Goal: Task Accomplishment & Management: Manage account settings

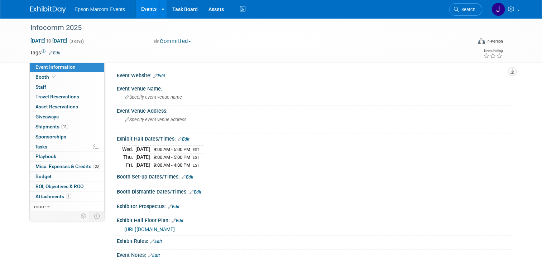
click at [48, 8] on img at bounding box center [48, 9] width 36 height 7
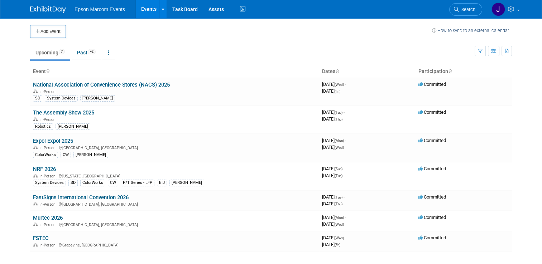
click at [147, 9] on link "Events" at bounding box center [149, 9] width 26 height 18
click at [82, 52] on link "Past 42" at bounding box center [86, 53] width 29 height 14
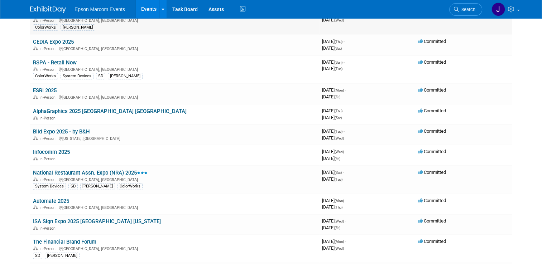
scroll to position [107, 0]
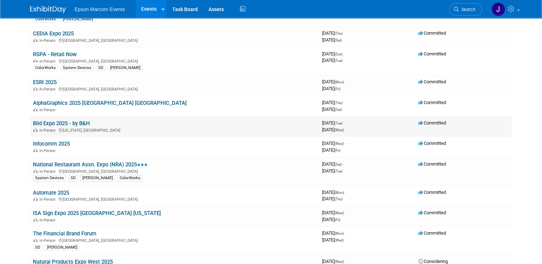
click at [66, 127] on div "In-Person New York, NY" at bounding box center [174, 130] width 283 height 6
click at [77, 121] on link "Bild Expo 2025 - by B&H" at bounding box center [61, 123] width 57 height 6
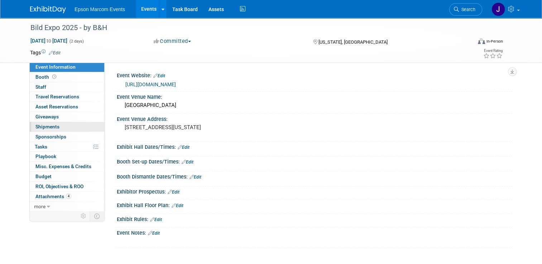
click at [47, 124] on span "Shipments 0" at bounding box center [47, 127] width 24 height 6
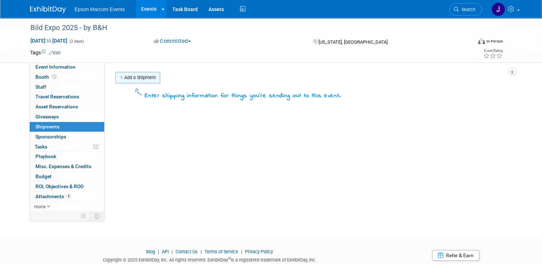
click at [138, 78] on link "Add a Shipment" at bounding box center [137, 77] width 45 height 11
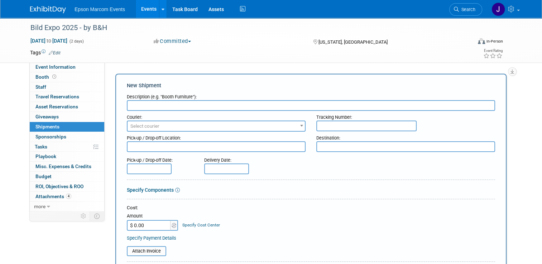
click at [186, 108] on input "text" at bounding box center [311, 105] width 368 height 11
type input "s"
type input "Shipping"
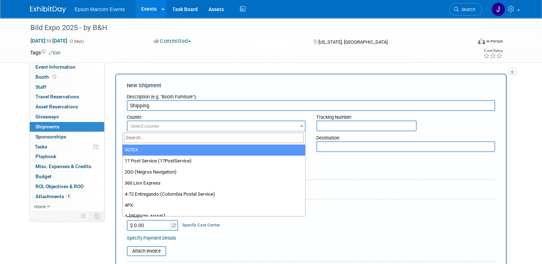
click at [239, 126] on span "Select courier" at bounding box center [215, 126] width 177 height 10
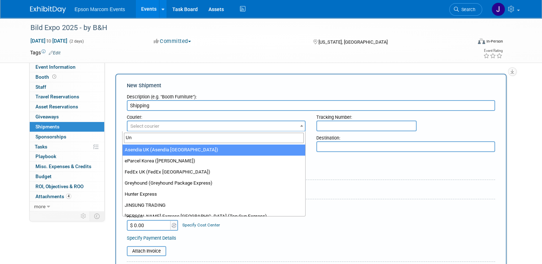
type input "U"
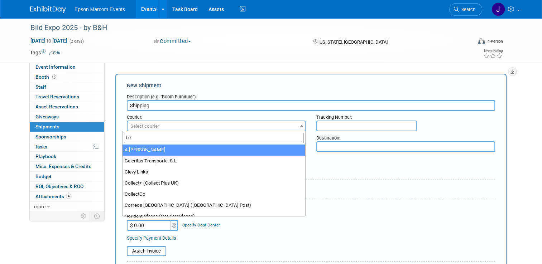
type input "L"
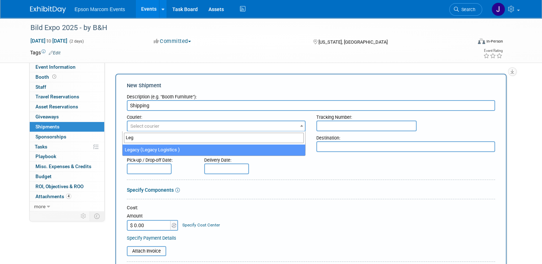
type input "Leg"
select select "563"
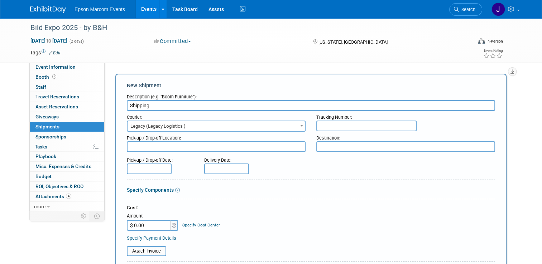
click at [150, 225] on input "$ 0.00" at bounding box center [149, 225] width 45 height 11
paste input "4,751.22"
type input "$ 4,751.22"
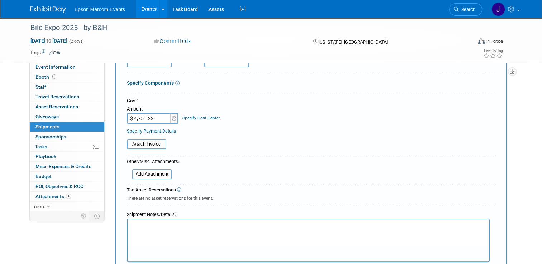
scroll to position [72, 0]
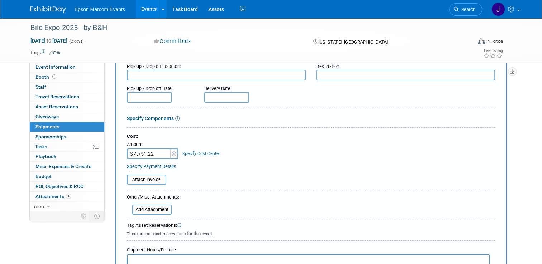
click at [159, 117] on link "Specify Components" at bounding box center [150, 119] width 47 height 6
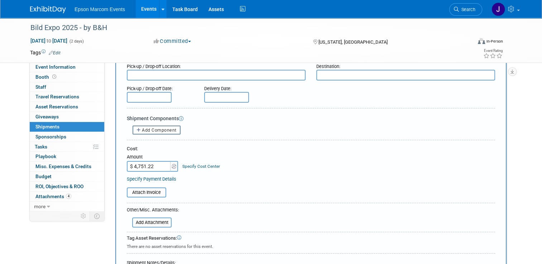
click at [179, 117] on icon at bounding box center [181, 118] width 5 height 5
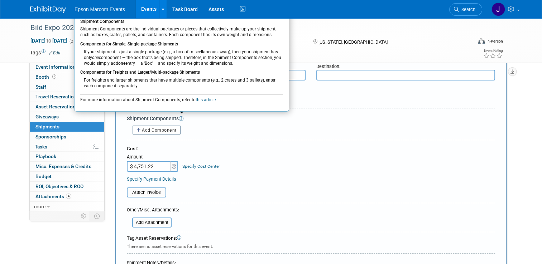
click at [191, 126] on div "Add Component" at bounding box center [311, 130] width 368 height 9
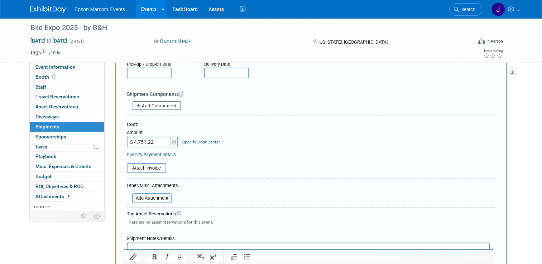
scroll to position [107, 0]
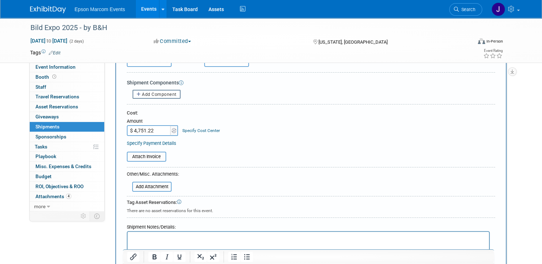
click at [196, 130] on link "Specify Cost Center" at bounding box center [201, 130] width 38 height 5
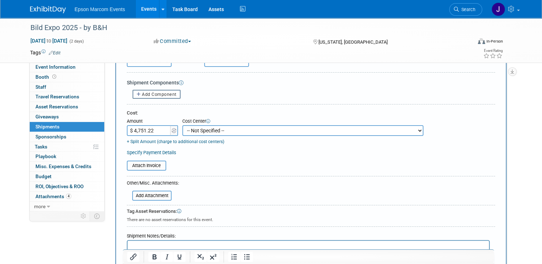
click at [215, 130] on select "-- Not Specified -- M104050BC005-NRF BIJ M104050CL002-Pack Expo International C…" at bounding box center [302, 130] width 241 height 11
select select "18966437"
click at [182, 125] on select "-- Not Specified -- M104050BC005-NRF BIJ M104050CL002-Pack Expo International C…" at bounding box center [302, 130] width 241 height 11
click at [159, 151] on link "Specify Payment Details" at bounding box center [151, 152] width 49 height 5
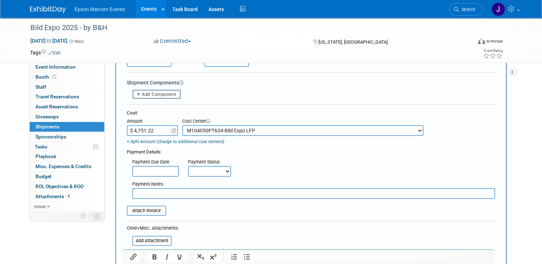
click at [198, 169] on select "Not Paid Yet Partially Paid Paid in Full" at bounding box center [209, 171] width 43 height 11
select select "1"
click at [188, 166] on select "Not Paid Yet Partially Paid Paid in Full" at bounding box center [209, 171] width 43 height 11
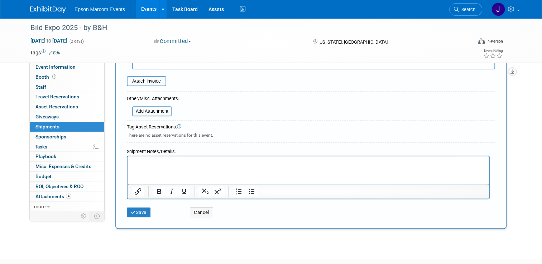
scroll to position [251, 0]
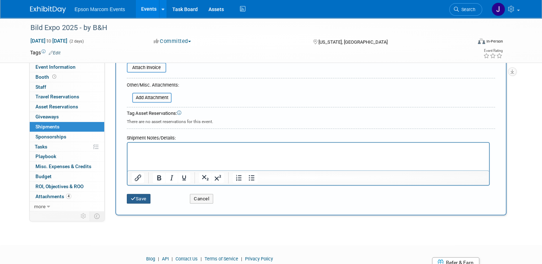
click at [137, 196] on button "Save" at bounding box center [139, 199] width 24 height 10
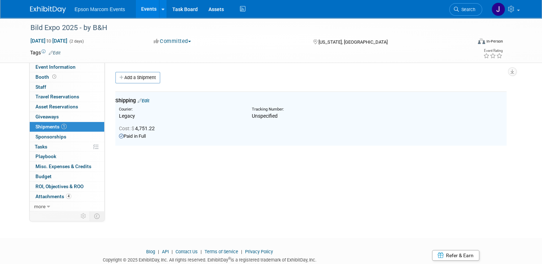
scroll to position [0, 0]
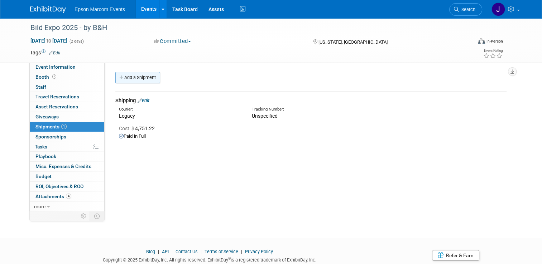
click at [140, 77] on link "Add a Shipment" at bounding box center [137, 77] width 45 height 11
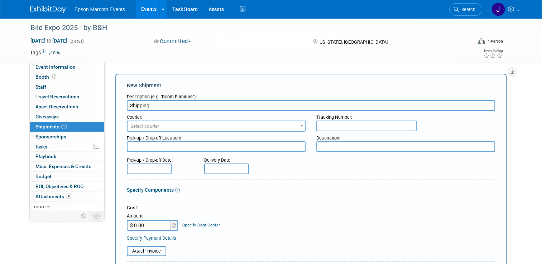
type input "Shipping"
click at [158, 127] on span "Select courier" at bounding box center [215, 126] width 177 height 10
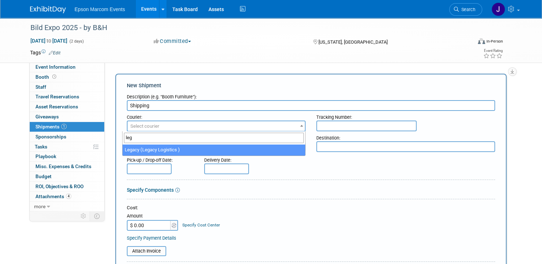
type input "leg"
select select "563"
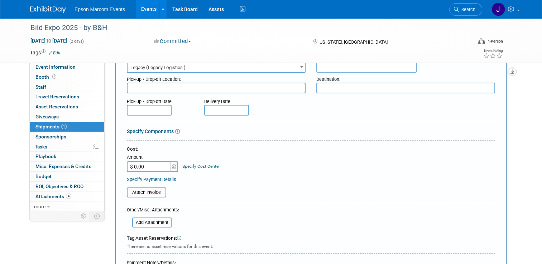
scroll to position [72, 0]
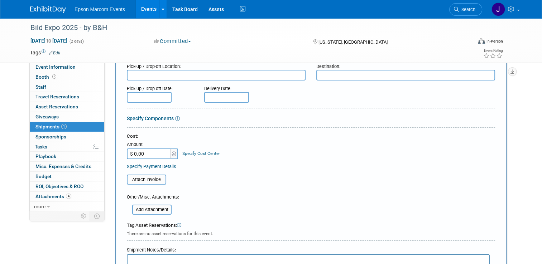
click at [144, 155] on input "$ 0.00" at bounding box center [149, 154] width 45 height 11
paste input "4,378.82"
type input "$ 4,378.82"
click at [205, 151] on link "Specify Cost Center" at bounding box center [201, 153] width 38 height 5
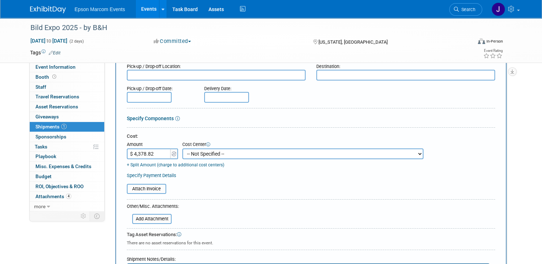
click at [243, 152] on select "-- Not Specified -- M104050BC005-NRF BIJ M104050CL002-Pack Expo International C…" at bounding box center [302, 154] width 241 height 11
select select "18966437"
click at [182, 149] on select "-- Not Specified -- M104050BC005-NRF BIJ M104050CL002-Pack Expo International C…" at bounding box center [302, 154] width 241 height 11
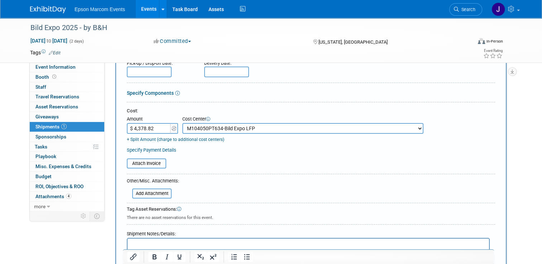
scroll to position [107, 0]
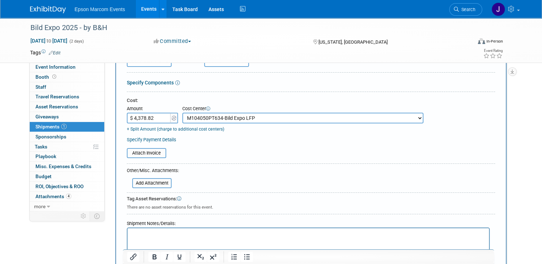
click at [145, 138] on link "Specify Payment Details" at bounding box center [151, 139] width 49 height 5
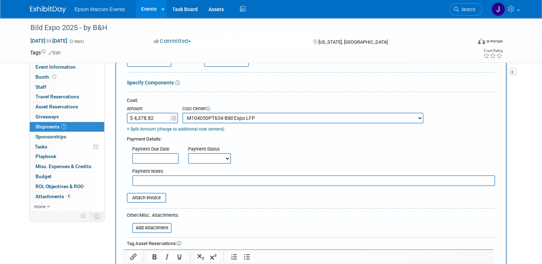
click at [205, 162] on select "Not Paid Yet Partially Paid Paid in Full" at bounding box center [209, 158] width 43 height 11
select select "1"
click at [188, 153] on select "Not Paid Yet Partially Paid Paid in Full" at bounding box center [209, 158] width 43 height 11
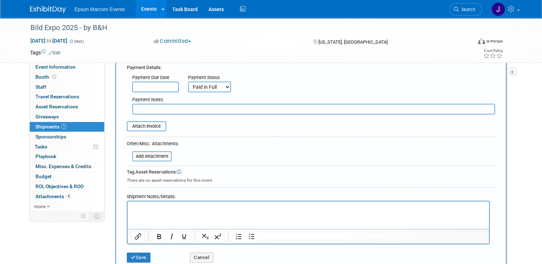
scroll to position [215, 0]
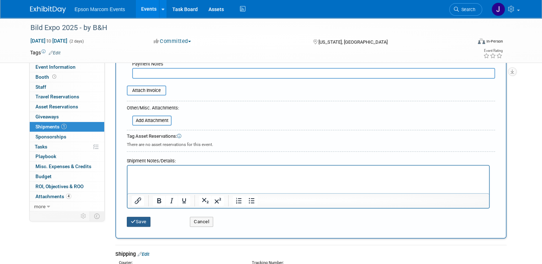
click at [131, 219] on button "Save" at bounding box center [139, 222] width 24 height 10
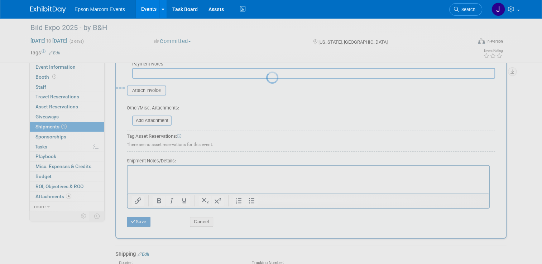
scroll to position [24, 0]
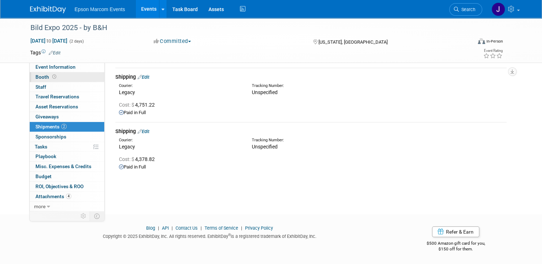
click at [39, 75] on span "Booth" at bounding box center [46, 77] width 22 height 6
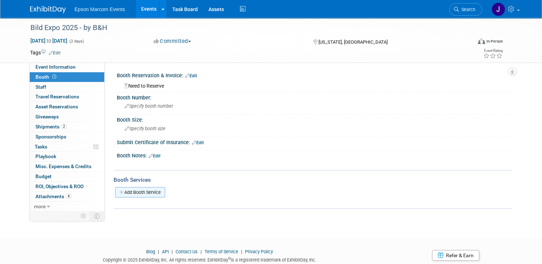
click at [137, 188] on link "Add Booth Service" at bounding box center [140, 192] width 50 height 10
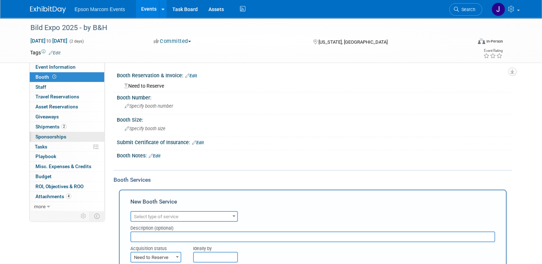
click at [55, 135] on span "Sponsorships 0" at bounding box center [50, 137] width 31 height 6
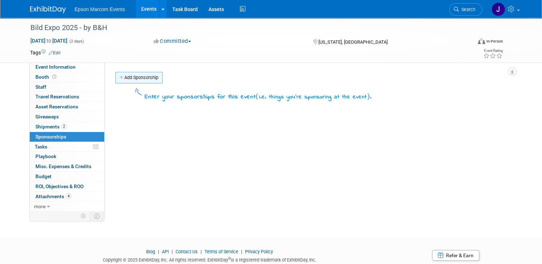
click at [139, 76] on link "Add Sponsorship" at bounding box center [138, 77] width 47 height 11
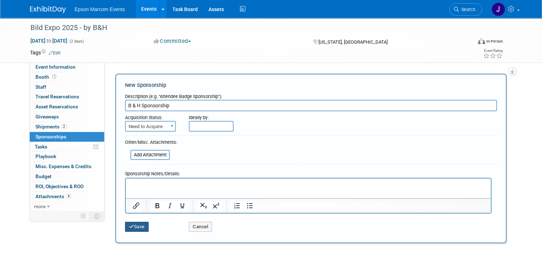
type input "B & H Sponsorship"
click at [135, 226] on button "Save" at bounding box center [137, 227] width 24 height 10
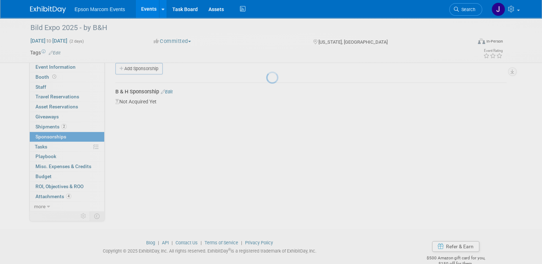
scroll to position [14, 0]
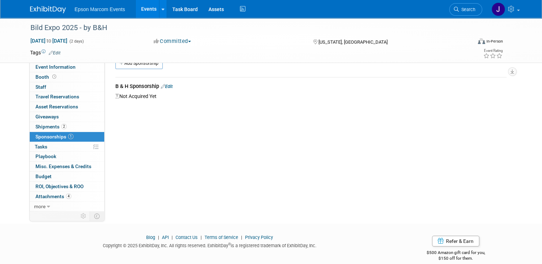
click at [165, 85] on link "Edit" at bounding box center [167, 86] width 12 height 5
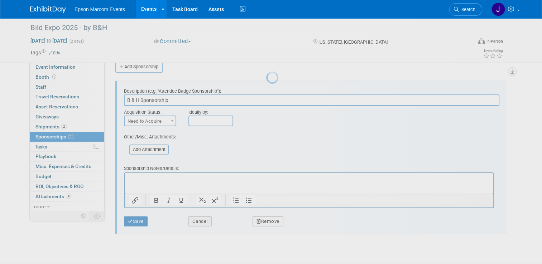
scroll to position [0, 0]
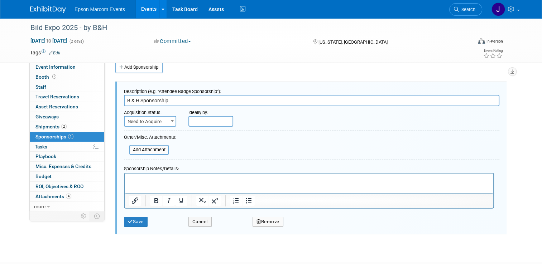
click at [169, 119] on span at bounding box center [172, 120] width 7 height 9
select select "2"
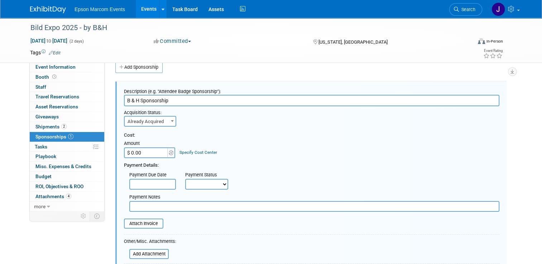
click at [145, 152] on input "$ 0.00" at bounding box center [146, 152] width 45 height 11
paste input "18,00"
type input "$ 18,000.00"
click at [206, 182] on select "Not Paid Yet Partially Paid Paid in Full" at bounding box center [206, 184] width 43 height 11
select select "1"
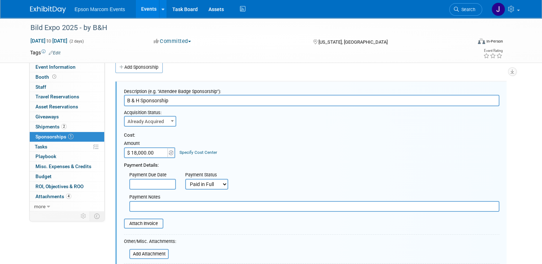
click at [185, 179] on select "Not Paid Yet Partially Paid Paid in Full" at bounding box center [206, 184] width 43 height 11
click at [180, 100] on input "B & H Sponsorship" at bounding box center [311, 100] width 375 height 11
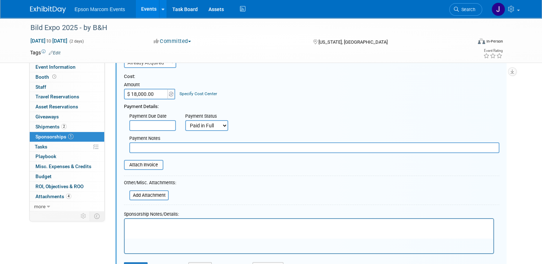
scroll to position [82, 0]
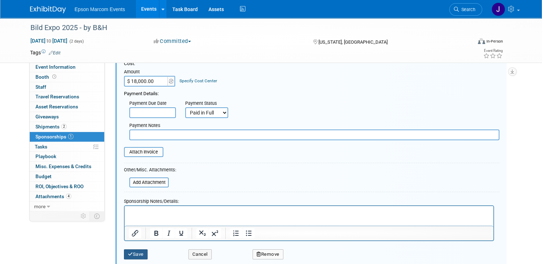
type input "B & H Sponsorship Booth Package"
click at [135, 252] on button "Save" at bounding box center [136, 254] width 24 height 10
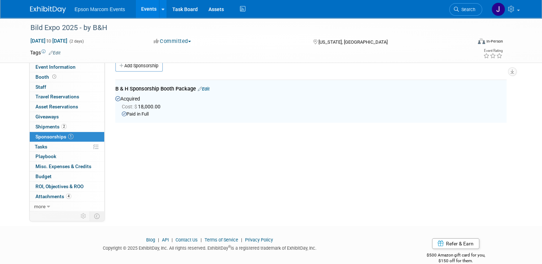
scroll to position [10, 0]
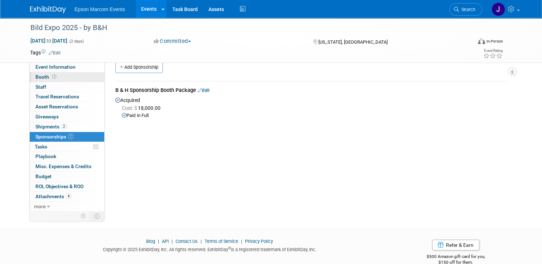
click at [42, 77] on span "Booth" at bounding box center [46, 77] width 22 height 6
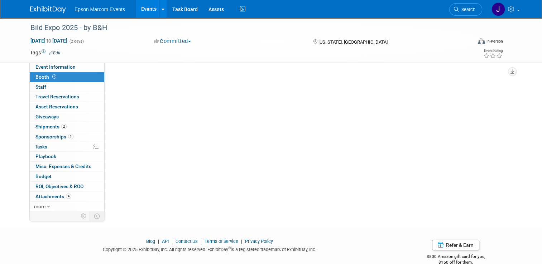
scroll to position [0, 0]
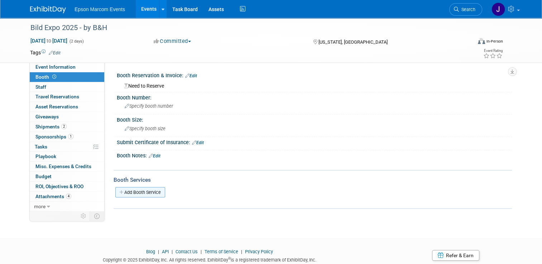
click at [137, 193] on link "Add Booth Service" at bounding box center [140, 192] width 50 height 10
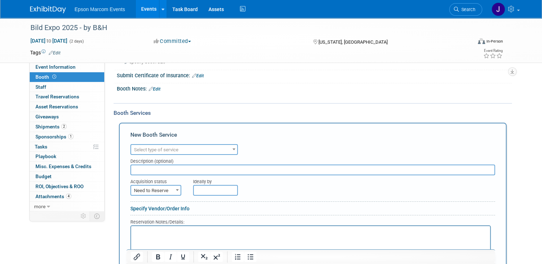
scroll to position [72, 0]
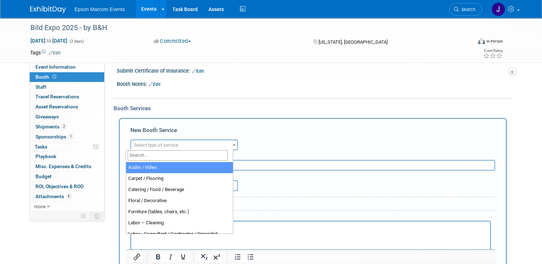
click at [200, 142] on span "Select type of service" at bounding box center [184, 145] width 106 height 10
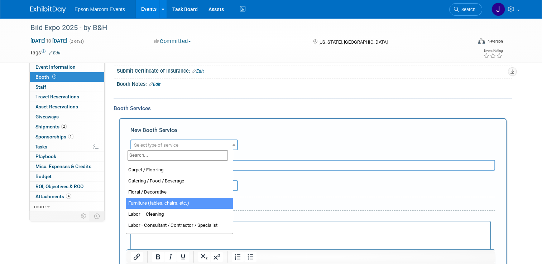
scroll to position [36, 0]
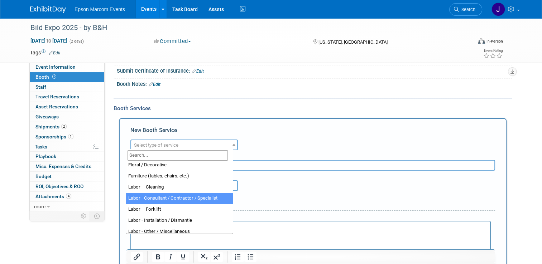
select select "12"
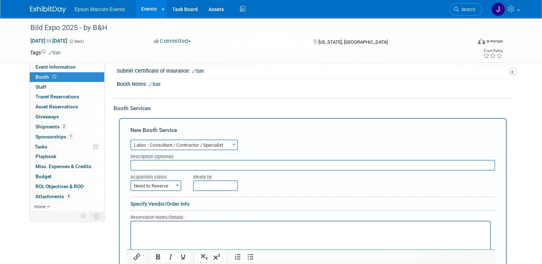
click at [164, 161] on input "text" at bounding box center [312, 165] width 364 height 11
type input "Expo 3 Exhibit House Product In/Out"
click at [176, 185] on b at bounding box center [177, 186] width 3 height 2
select select "2"
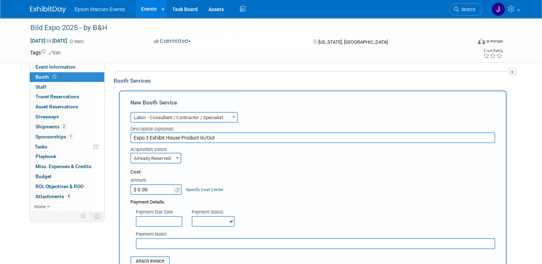
scroll to position [107, 0]
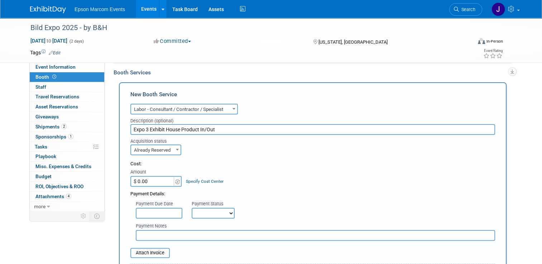
click at [146, 181] on input "$ 0.00" at bounding box center [152, 181] width 45 height 11
paste input "9,217.4"
type input "$ 9,217.40"
click at [203, 212] on select "Not Paid Yet Partially Paid Paid in Full" at bounding box center [212, 213] width 43 height 11
select select "1"
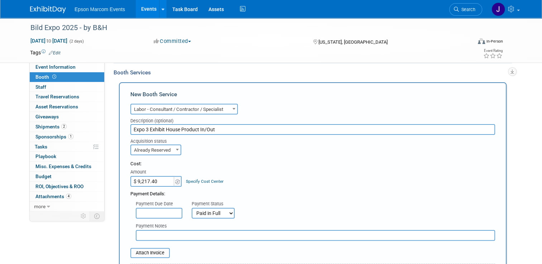
click at [191, 208] on select "Not Paid Yet Partially Paid Paid in Full" at bounding box center [212, 213] width 43 height 11
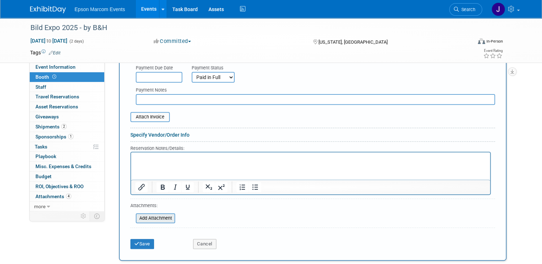
scroll to position [286, 0]
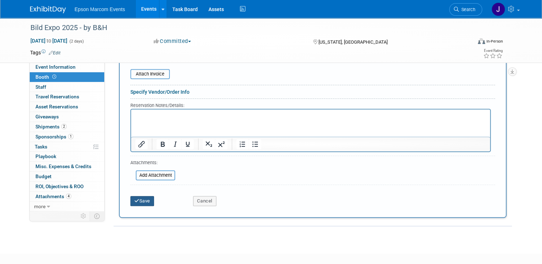
click at [136, 198] on button "Save" at bounding box center [142, 201] width 24 height 10
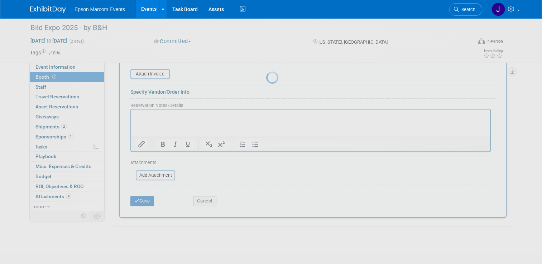
scroll to position [76, 0]
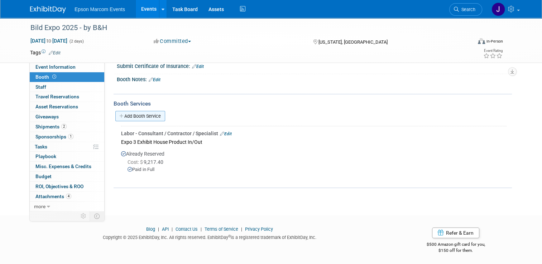
click at [130, 116] on link "Add Booth Service" at bounding box center [140, 116] width 50 height 10
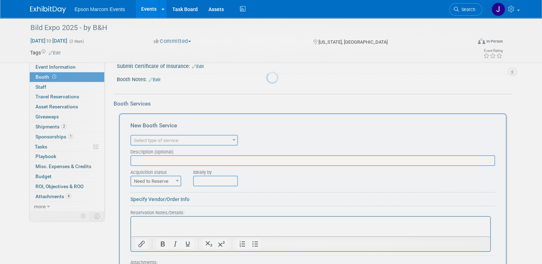
scroll to position [0, 0]
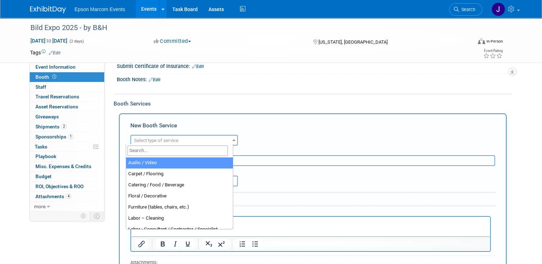
click at [222, 140] on span "Select type of service" at bounding box center [184, 141] width 106 height 10
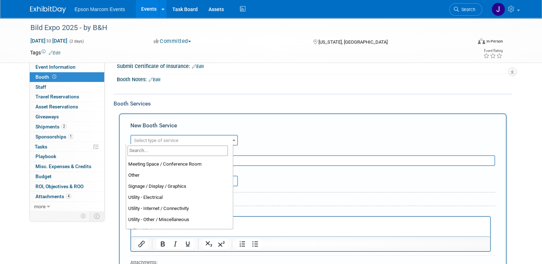
scroll to position [183, 0]
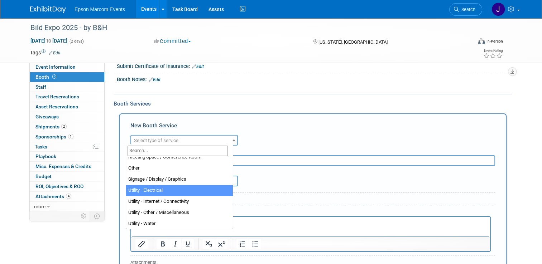
select select "8"
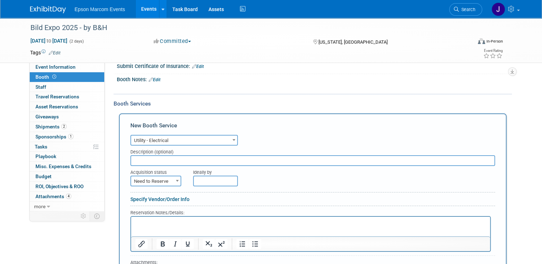
click at [150, 159] on input "text" at bounding box center [312, 160] width 364 height 11
type input "S"
paste input "[PERSON_NAME]"
type input "[PERSON_NAME] Show Services / Electrical"
click at [158, 178] on span "Need to Reserve" at bounding box center [155, 181] width 49 height 10
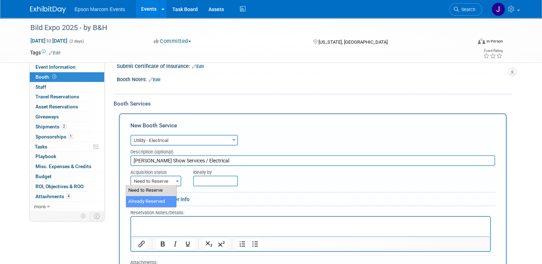
select select "2"
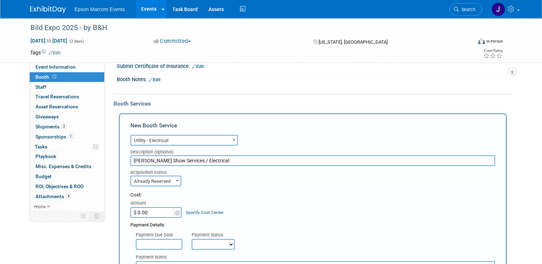
click at [146, 211] on input "$ 0.00" at bounding box center [152, 212] width 45 height 11
paste input "2,621.8"
type input "$ 2,621.80"
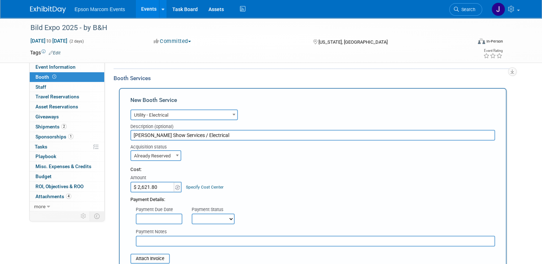
scroll to position [112, 0]
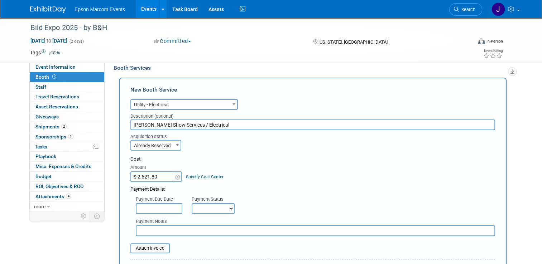
click at [198, 207] on select "Not Paid Yet Partially Paid Paid in Full" at bounding box center [212, 208] width 43 height 11
select select "1"
click at [191, 203] on select "Not Paid Yet Partially Paid Paid in Full" at bounding box center [212, 208] width 43 height 11
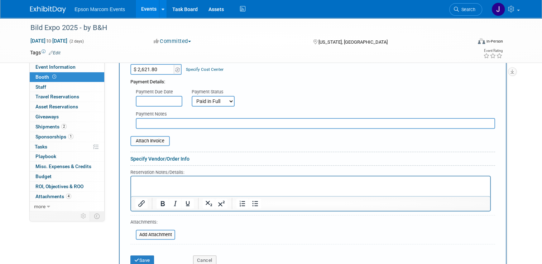
scroll to position [255, 0]
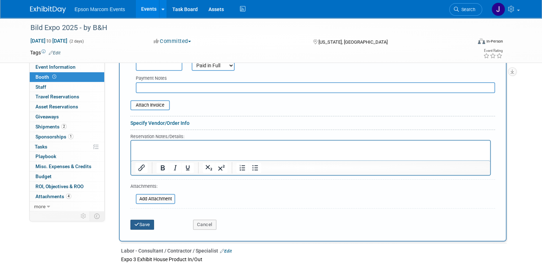
click at [140, 220] on button "Save" at bounding box center [142, 225] width 24 height 10
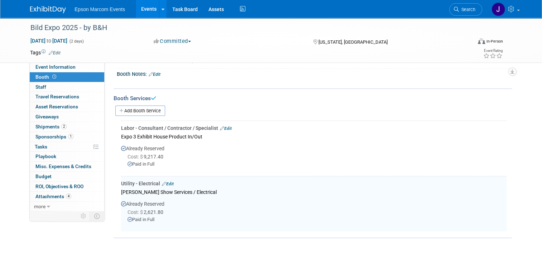
scroll to position [24, 0]
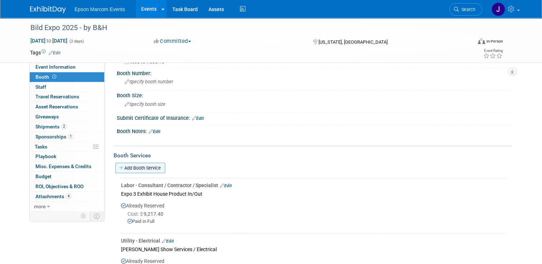
click at [148, 166] on link "Add Booth Service" at bounding box center [140, 168] width 50 height 10
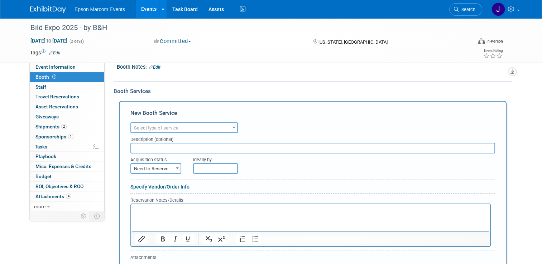
scroll to position [96, 0]
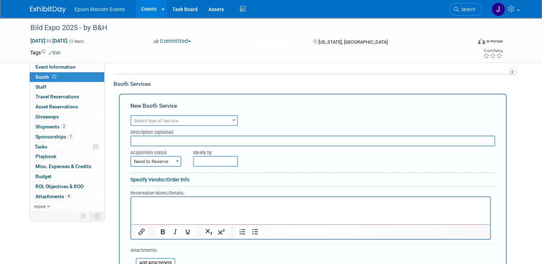
click at [175, 118] on span "Select type of service" at bounding box center [184, 121] width 106 height 10
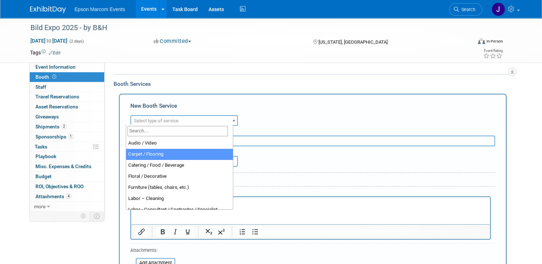
scroll to position [183, 0]
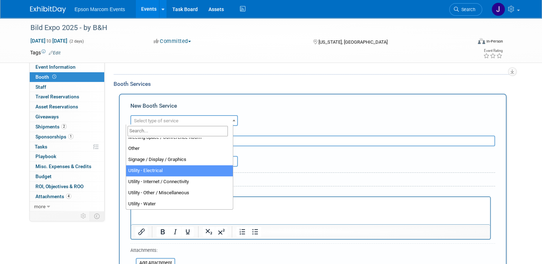
select select "8"
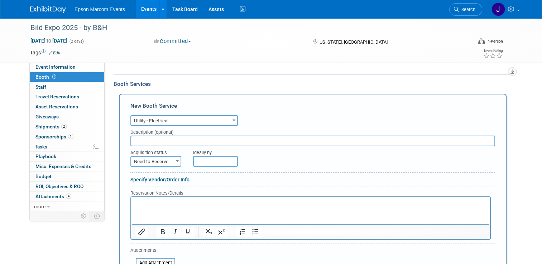
paste input "[PERSON_NAME]"
type input "[PERSON_NAME] Show Services / Electrical"
click at [160, 157] on span "Need to Reserve" at bounding box center [155, 162] width 49 height 10
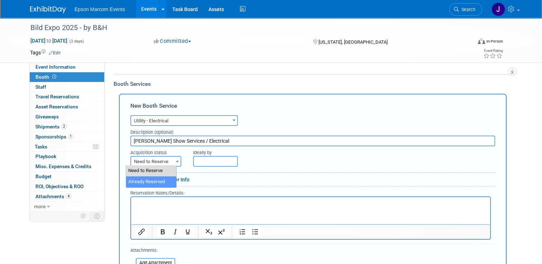
select select "2"
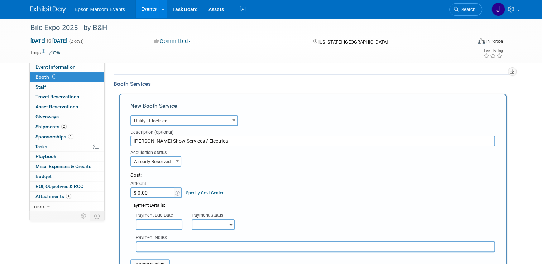
click at [146, 194] on input "$ 0.00" at bounding box center [152, 193] width 45 height 11
paste input "833.26"
type input "$ 833.26"
click at [204, 221] on select "Not Paid Yet Partially Paid Paid in Full" at bounding box center [212, 224] width 43 height 11
select select "1"
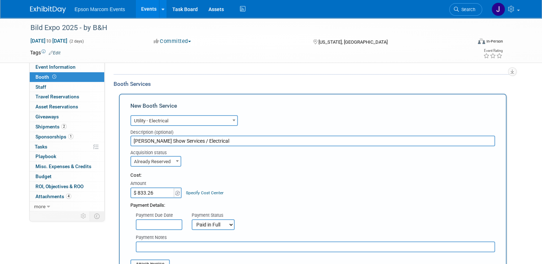
click at [191, 219] on select "Not Paid Yet Partially Paid Paid in Full" at bounding box center [212, 224] width 43 height 11
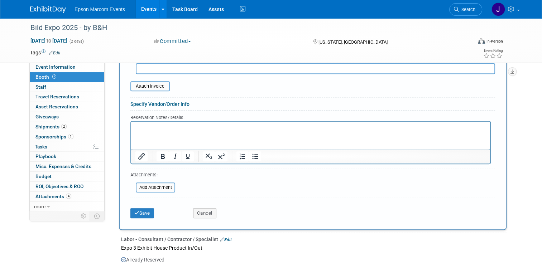
scroll to position [275, 0]
click at [135, 209] on button "Save" at bounding box center [142, 213] width 24 height 10
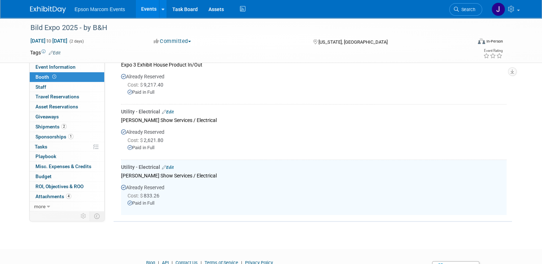
scroll to position [80, 0]
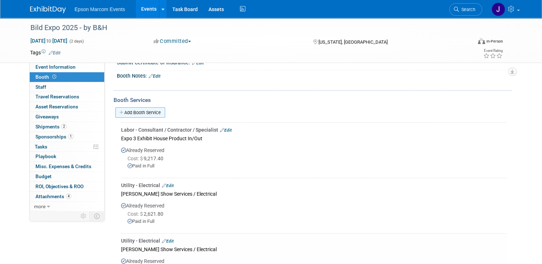
click at [142, 110] on link "Add Booth Service" at bounding box center [140, 112] width 50 height 10
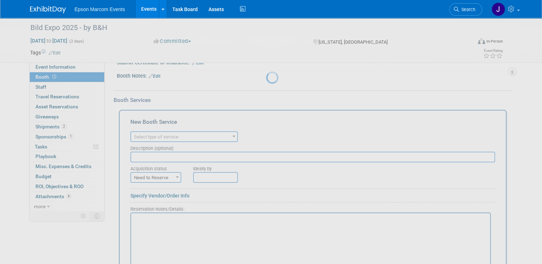
scroll to position [0, 0]
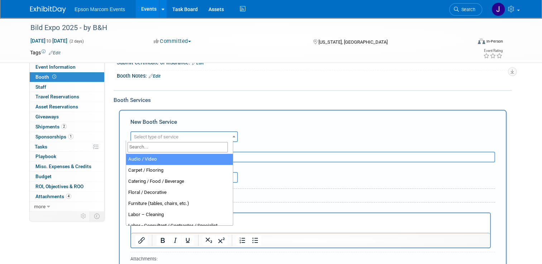
click at [208, 135] on span "Select type of service" at bounding box center [184, 137] width 106 height 10
click at [248, 155] on input "text" at bounding box center [312, 157] width 364 height 11
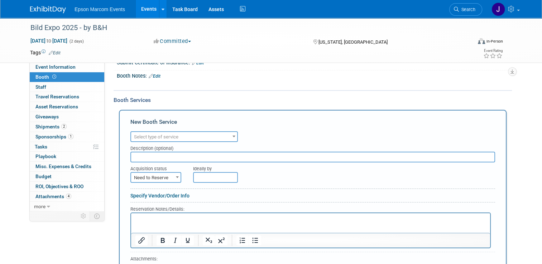
paste input "Drayage, Labor, Visqueen, Stools"
type input "Drayage, Labor, Visqueen, Stools"
click at [216, 135] on span "Select type of service" at bounding box center [184, 137] width 106 height 10
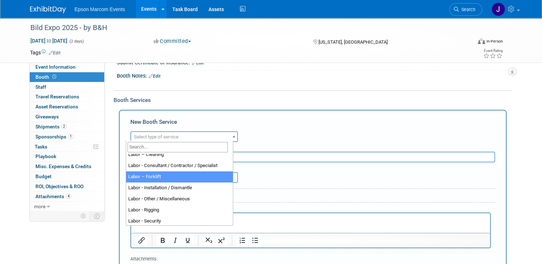
scroll to position [72, 0]
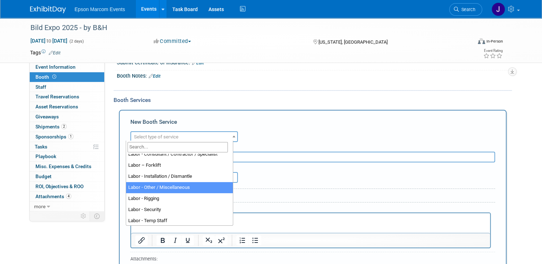
select select "19"
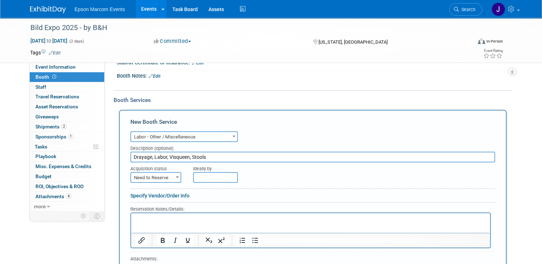
click at [174, 174] on span at bounding box center [177, 177] width 7 height 9
select select "2"
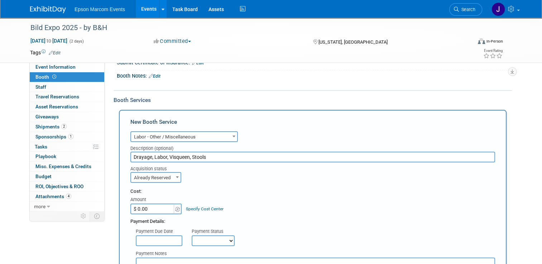
click at [145, 207] on input "$ 0.00" at bounding box center [152, 209] width 45 height 11
paste input "5,320.62"
type input "$ 5,320.62"
click at [130, 155] on input "Drayage, Labor, Visqueen, Stools" at bounding box center [312, 157] width 364 height 11
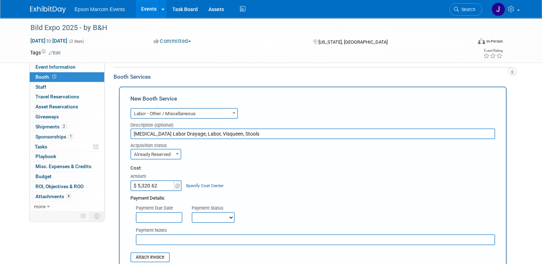
scroll to position [116, 0]
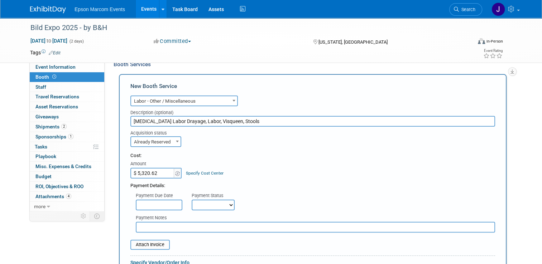
type input "[MEDICAL_DATA] Labor Drayage, Labor, Visqueen, Stools"
drag, startPoint x: 199, startPoint y: 202, endPoint x: 203, endPoint y: 204, distance: 3.9
click at [199, 202] on select "Not Paid Yet Partially Paid Paid in Full" at bounding box center [212, 205] width 43 height 11
select select "1"
click at [191, 200] on select "Not Paid Yet Partially Paid Paid in Full" at bounding box center [212, 205] width 43 height 11
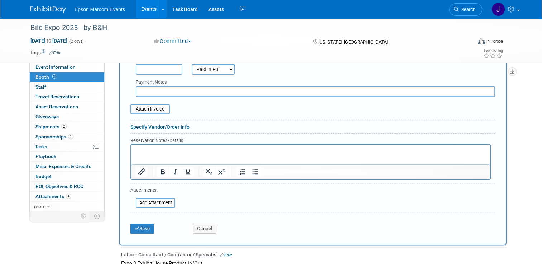
scroll to position [259, 0]
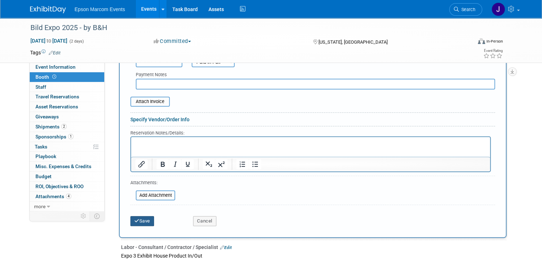
click at [139, 217] on button "Save" at bounding box center [142, 221] width 24 height 10
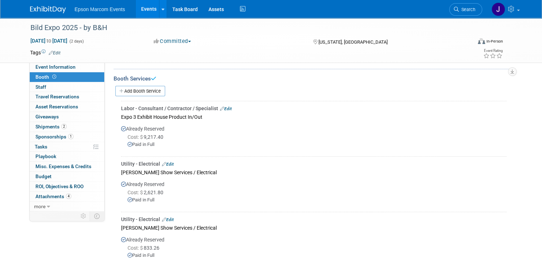
scroll to position [99, 0]
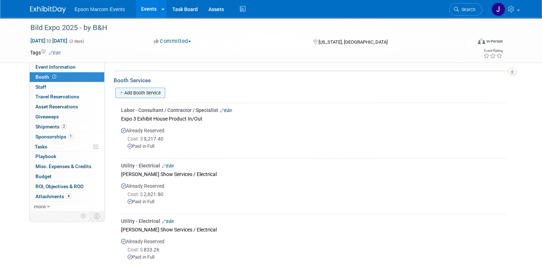
click at [144, 91] on link "Add Booth Service" at bounding box center [140, 93] width 50 height 10
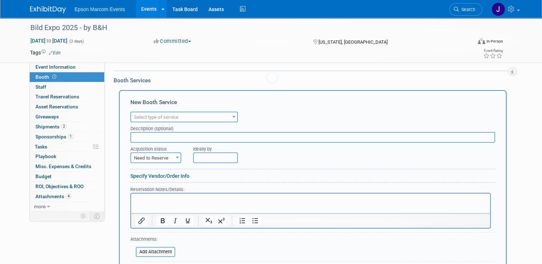
scroll to position [0, 0]
click at [174, 116] on span "Select type of service" at bounding box center [156, 117] width 44 height 5
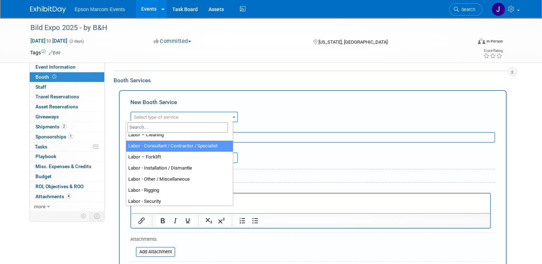
scroll to position [72, 0]
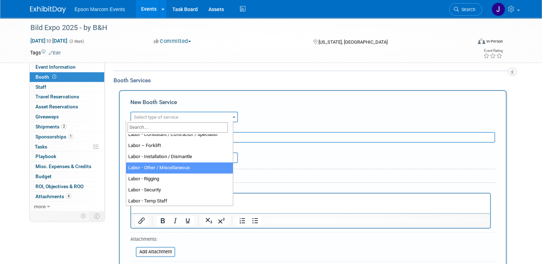
select select "19"
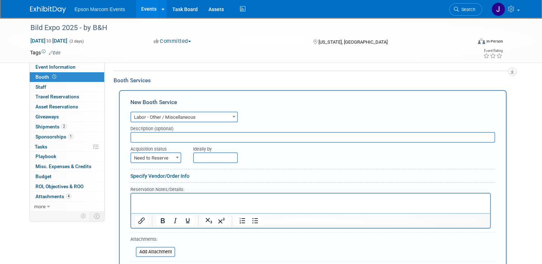
click at [170, 134] on input "text" at bounding box center [312, 137] width 364 height 11
paste input "Drayage, Labor, Visqueen, Stools"
click at [130, 136] on input "Drayage, Labor, Visqueen, Stools" at bounding box center [312, 137] width 364 height 11
type input "T 3 Labor Drayage, Labor, Visqueen, Stools"
click at [152, 159] on span "Need to Reserve" at bounding box center [155, 158] width 49 height 10
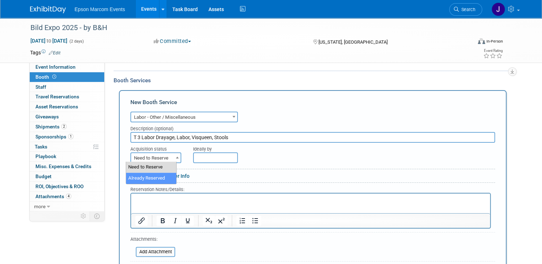
select select "2"
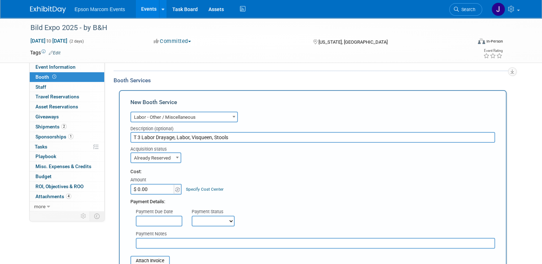
click at [146, 188] on input "$ 0.00" at bounding box center [152, 189] width 45 height 11
paste input "8,452.91"
type input "$ 8,452.91"
click at [209, 222] on select "Not Paid Yet Partially Paid Paid in Full" at bounding box center [212, 221] width 43 height 11
select select "1"
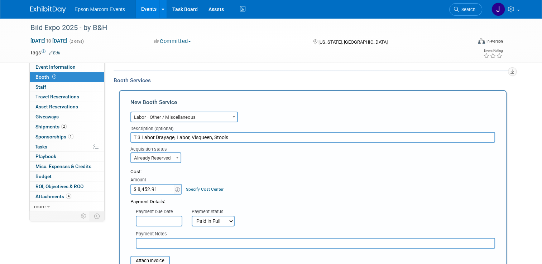
click at [191, 216] on select "Not Paid Yet Partially Paid Paid in Full" at bounding box center [212, 221] width 43 height 11
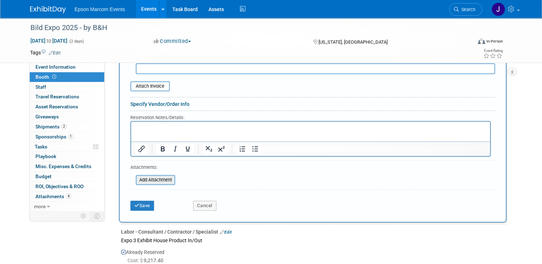
scroll to position [278, 0]
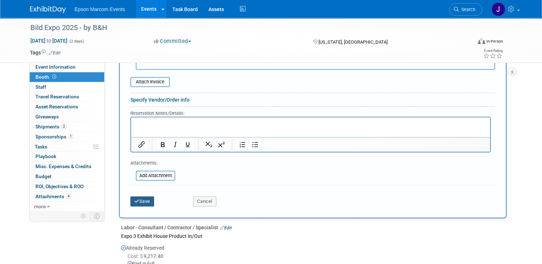
click at [137, 198] on button "Save" at bounding box center [142, 201] width 24 height 10
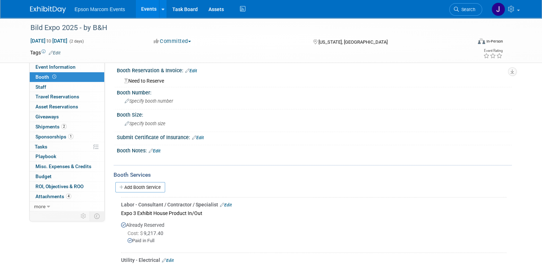
scroll to position [0, 0]
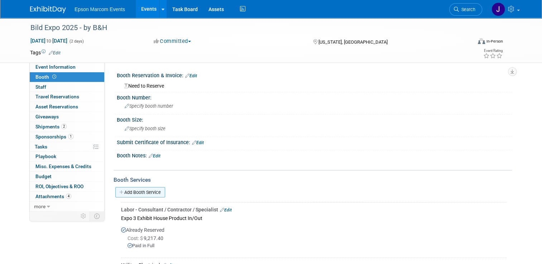
click at [151, 192] on link "Add Booth Service" at bounding box center [140, 192] width 50 height 10
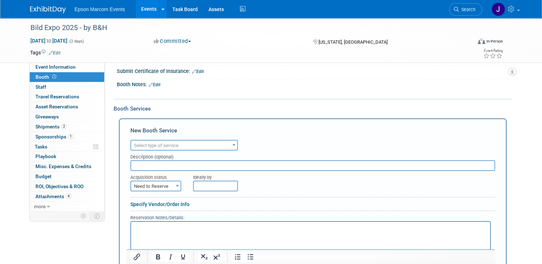
scroll to position [72, 0]
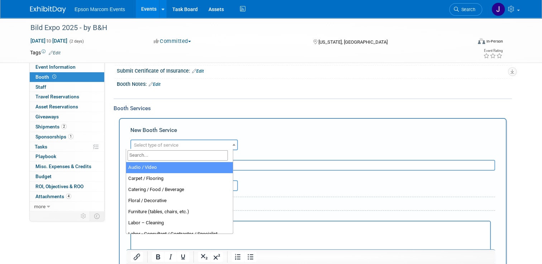
click at [188, 141] on span "Select type of service" at bounding box center [184, 145] width 106 height 10
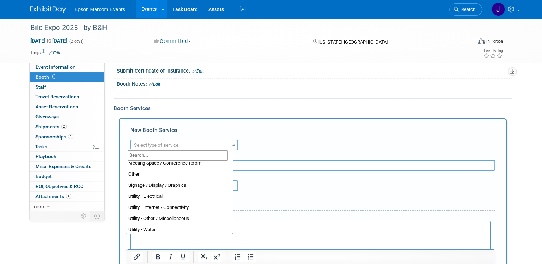
scroll to position [183, 0]
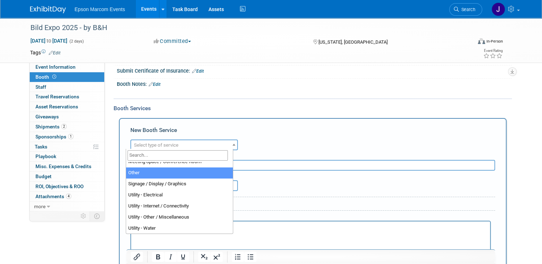
select select "1"
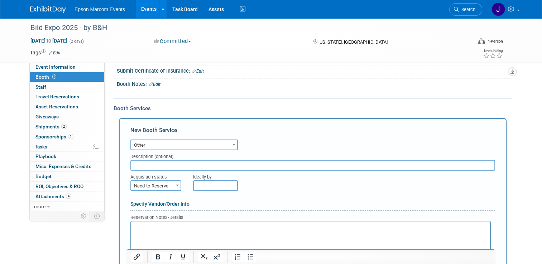
click at [160, 165] on input "text" at bounding box center [312, 165] width 364 height 11
type input "Staples Misc supplies"
click at [165, 184] on span "Need to Reserve" at bounding box center [155, 186] width 49 height 10
select select "2"
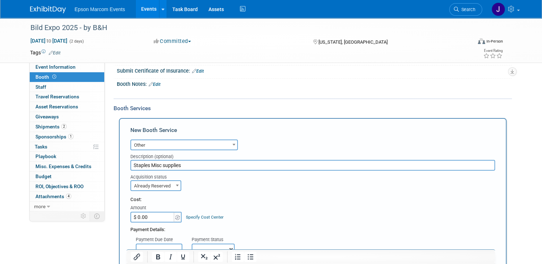
click at [142, 218] on input "$ 0.00" at bounding box center [152, 217] width 45 height 11
paste input "166.2"
type input "$ 166.20"
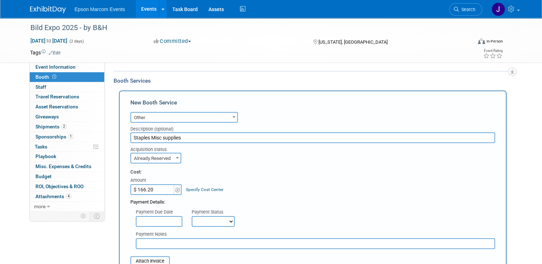
scroll to position [107, 0]
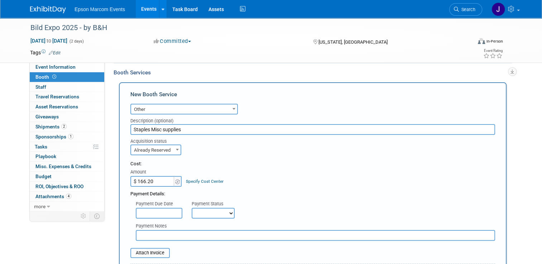
click at [207, 213] on select "Not Paid Yet Partially Paid Paid in Full" at bounding box center [212, 213] width 43 height 11
select select "1"
click at [191, 208] on select "Not Paid Yet Partially Paid Paid in Full" at bounding box center [212, 213] width 43 height 11
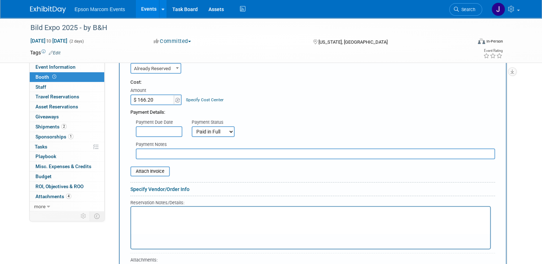
scroll to position [215, 0]
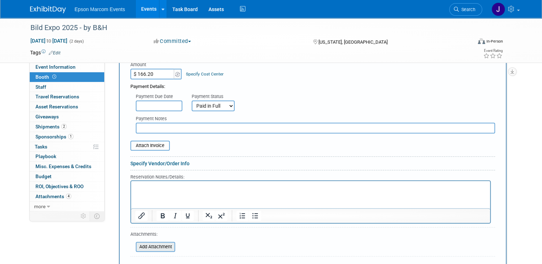
click at [154, 244] on input "file" at bounding box center [131, 247] width 85 height 9
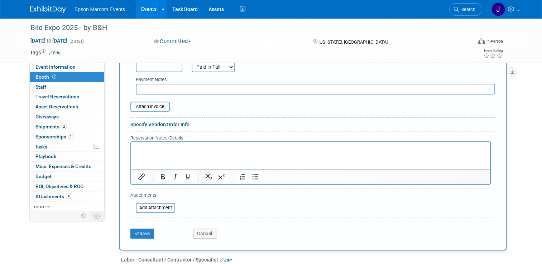
scroll to position [286, 0]
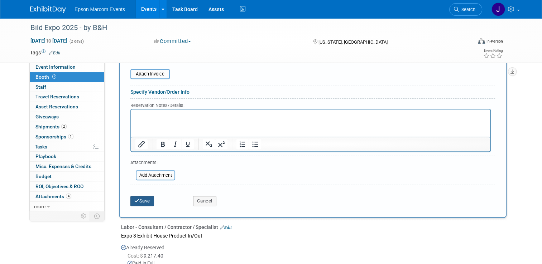
click at [141, 196] on button "Save" at bounding box center [142, 201] width 24 height 10
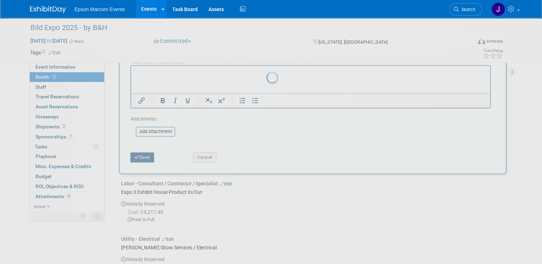
scroll to position [354, 0]
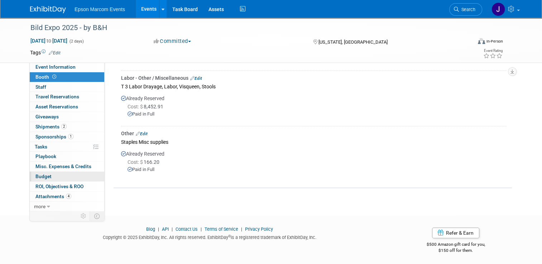
click at [47, 177] on link "Budget" at bounding box center [67, 177] width 74 height 10
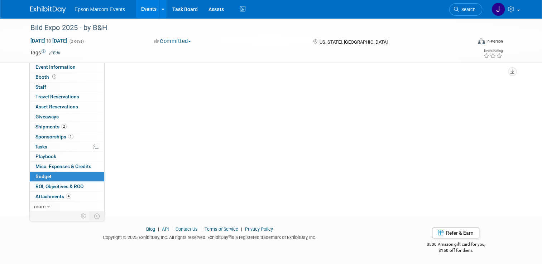
scroll to position [0, 0]
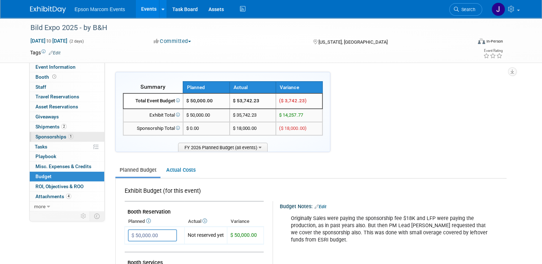
click at [48, 135] on span "Sponsorships 1" at bounding box center [54, 137] width 38 height 6
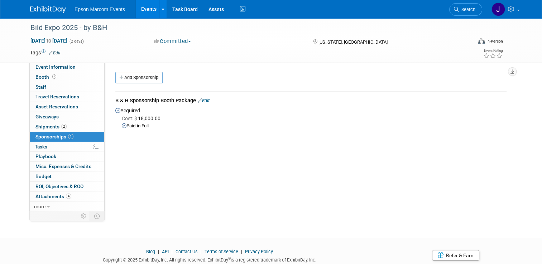
click at [206, 99] on link "Edit" at bounding box center [204, 100] width 12 height 5
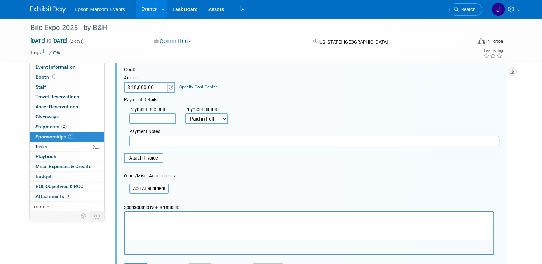
scroll to position [10, 0]
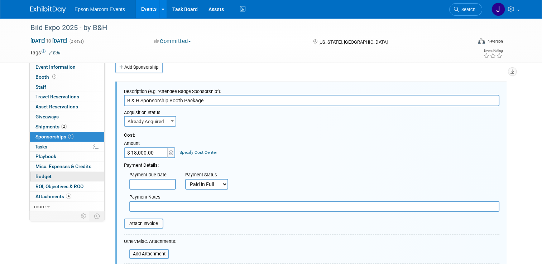
click at [45, 175] on span "Budget" at bounding box center [43, 177] width 16 height 6
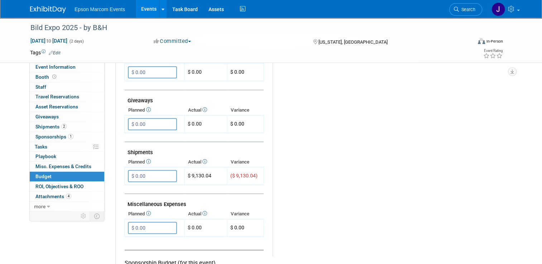
scroll to position [358, 0]
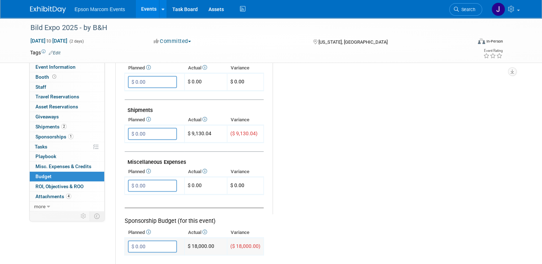
click at [165, 241] on input "$ 0.00" at bounding box center [152, 247] width 49 height 12
type input "$ 18,000.00"
click at [128, 256] on button "button" at bounding box center [134, 261] width 13 height 10
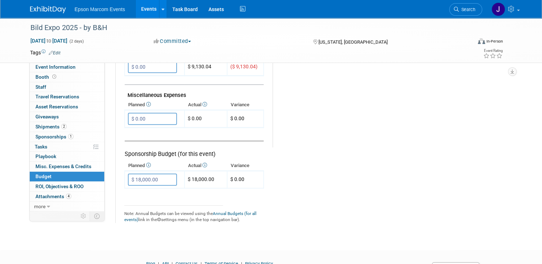
scroll to position [429, 0]
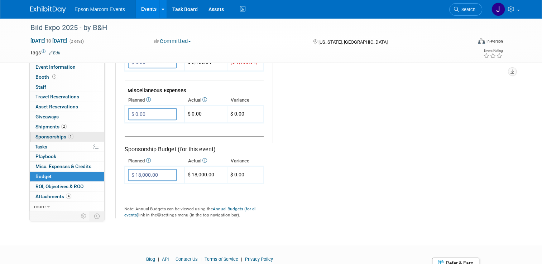
click at [42, 136] on span "Sponsorships 1" at bounding box center [54, 137] width 38 height 6
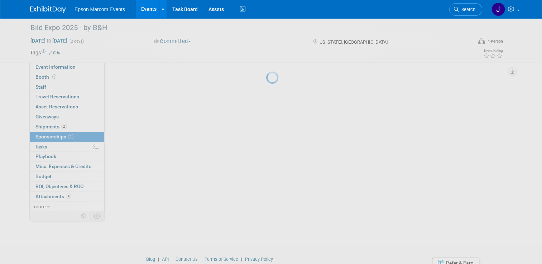
scroll to position [0, 0]
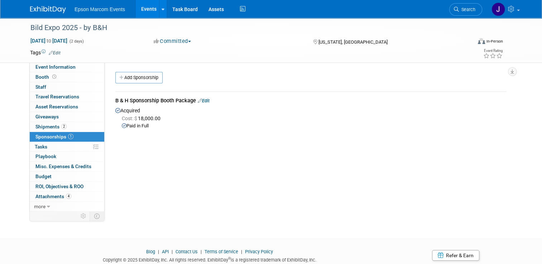
click at [204, 100] on link "Edit" at bounding box center [204, 100] width 12 height 5
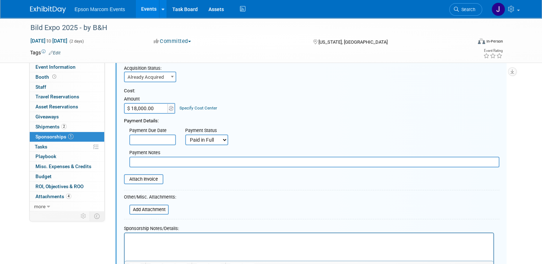
scroll to position [118, 0]
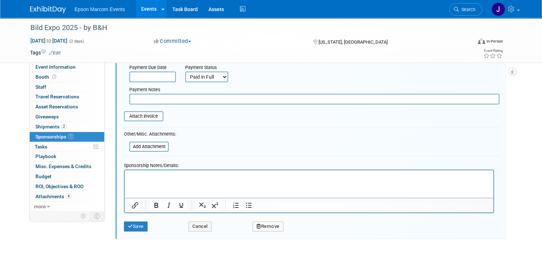
click at [272, 228] on button "Remove" at bounding box center [267, 227] width 31 height 10
click at [306, 229] on link "Yes" at bounding box center [307, 232] width 21 height 11
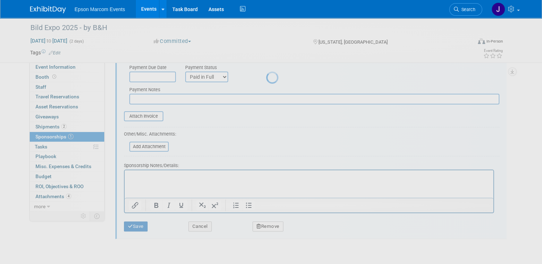
scroll to position [24, 0]
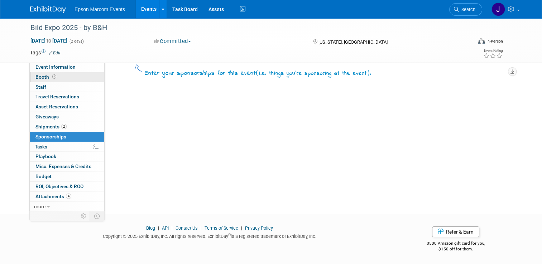
click at [36, 77] on span "Booth" at bounding box center [46, 77] width 22 height 6
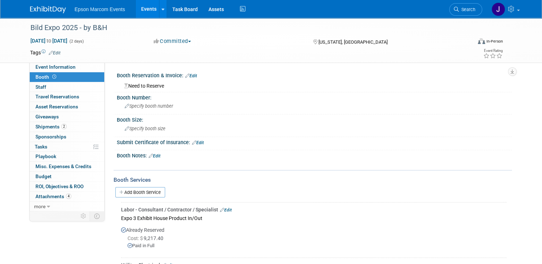
click at [193, 74] on link "Edit" at bounding box center [191, 75] width 12 height 5
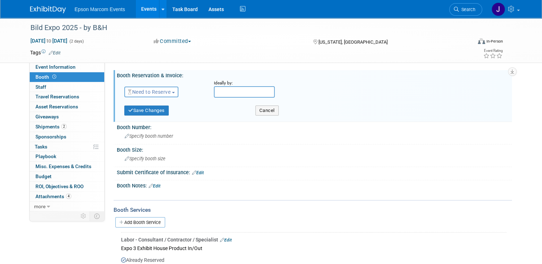
click at [172, 92] on button "Need to Reserve" at bounding box center [151, 92] width 54 height 11
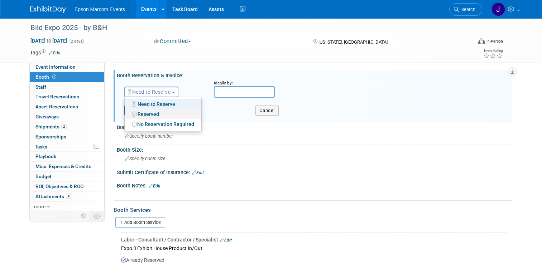
click at [159, 113] on link "Reserved" at bounding box center [163, 114] width 77 height 10
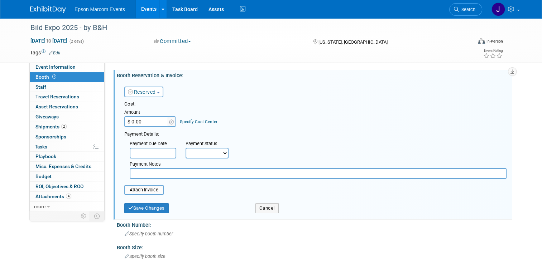
click at [151, 121] on input "$ 0.00" at bounding box center [146, 121] width 45 height 11
type input "$ 18,000.00"
click at [197, 151] on select "Not Paid Yet Partially Paid Paid in Full" at bounding box center [206, 153] width 43 height 11
select select "1"
click at [185, 148] on select "Not Paid Yet Partially Paid Paid in Full" at bounding box center [206, 153] width 43 height 11
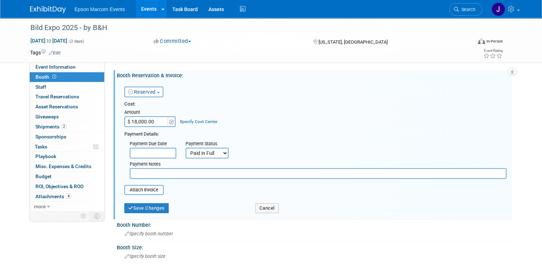
click at [183, 176] on input "text" at bounding box center [318, 173] width 377 height 11
click at [131, 174] on input "B&H" at bounding box center [318, 173] width 377 height 11
click at [136, 175] on input "B &H" at bounding box center [318, 173] width 377 height 11
click at [145, 173] on input "B & H" at bounding box center [318, 173] width 377 height 11
type input "B & H Sponsored Booth Package"
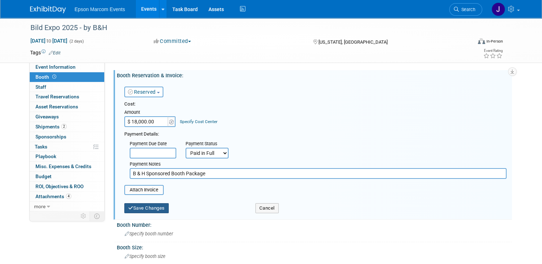
click at [154, 207] on button "Save Changes" at bounding box center [146, 208] width 44 height 10
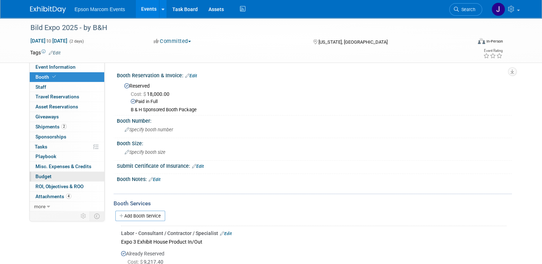
click at [41, 175] on span "Budget" at bounding box center [43, 177] width 16 height 6
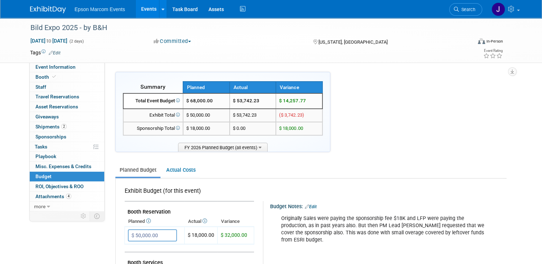
click at [50, 173] on link "Budget" at bounding box center [67, 177] width 74 height 10
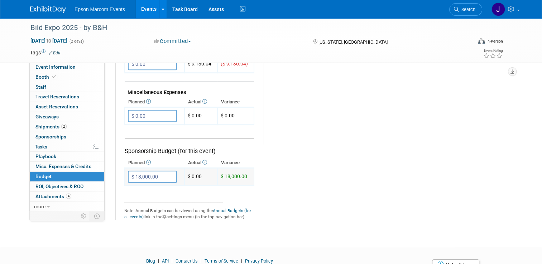
scroll to position [429, 0]
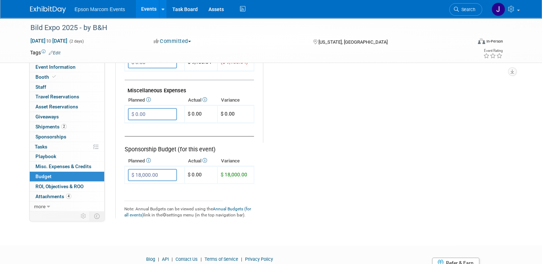
type input "$"
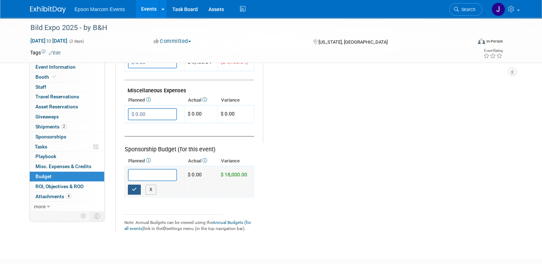
click at [132, 187] on icon "button" at bounding box center [134, 189] width 5 height 5
type input "$ 0.00"
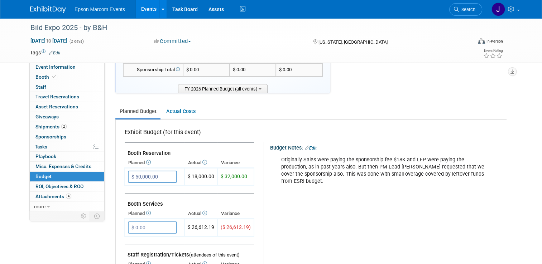
scroll to position [0, 0]
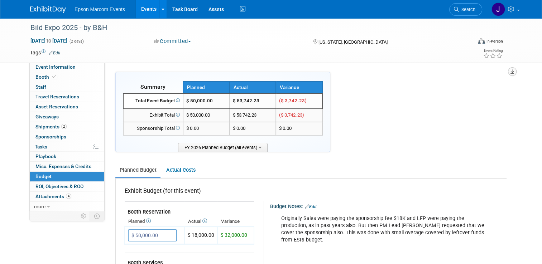
click at [514, 71] on icon "button" at bounding box center [512, 71] width 4 height 5
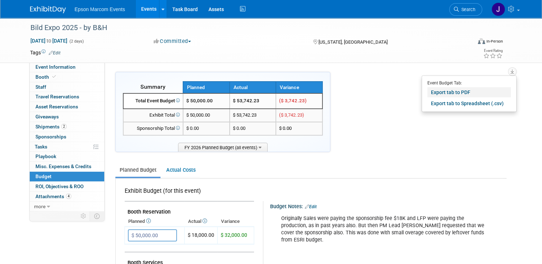
click at [462, 93] on link "Export tab to PDF" at bounding box center [468, 92] width 83 height 10
